Goal: Task Accomplishment & Management: Manage account settings

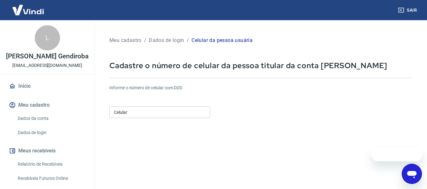
click at [175, 113] on input "Celular" at bounding box center [159, 113] width 101 height 12
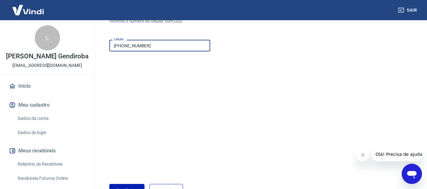
scroll to position [110, 0]
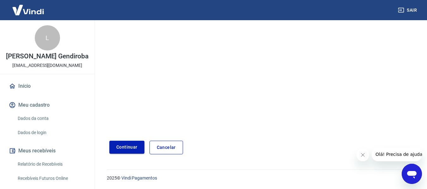
type input "(31) 98796-6435"
click at [140, 151] on button "Continuar" at bounding box center [126, 147] width 35 height 13
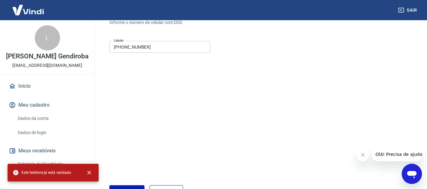
scroll to position [15, 0]
